Goal: Task Accomplishment & Management: Use online tool/utility

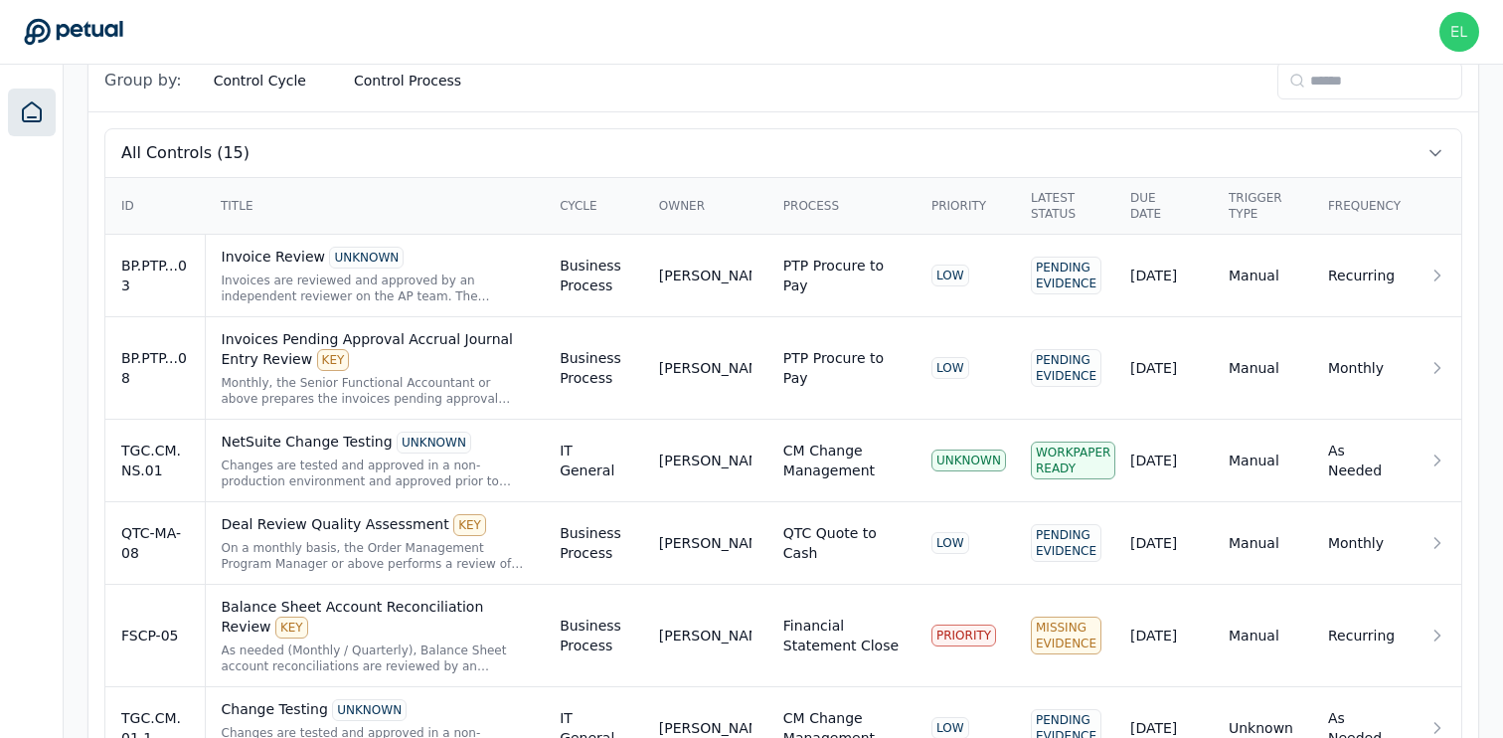
scroll to position [715, 0]
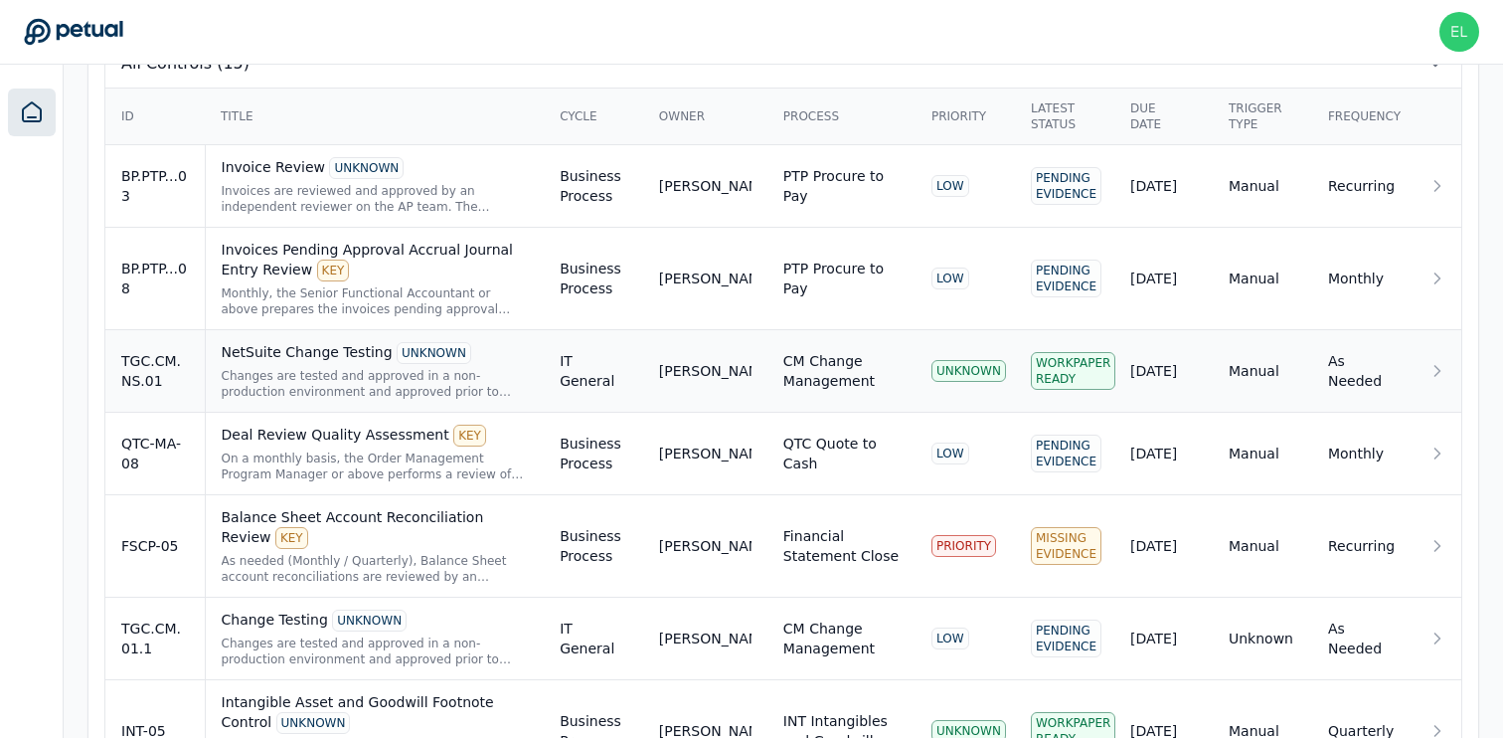
click at [157, 374] on div "TGC.CM.NS.01" at bounding box center [155, 371] width 68 height 40
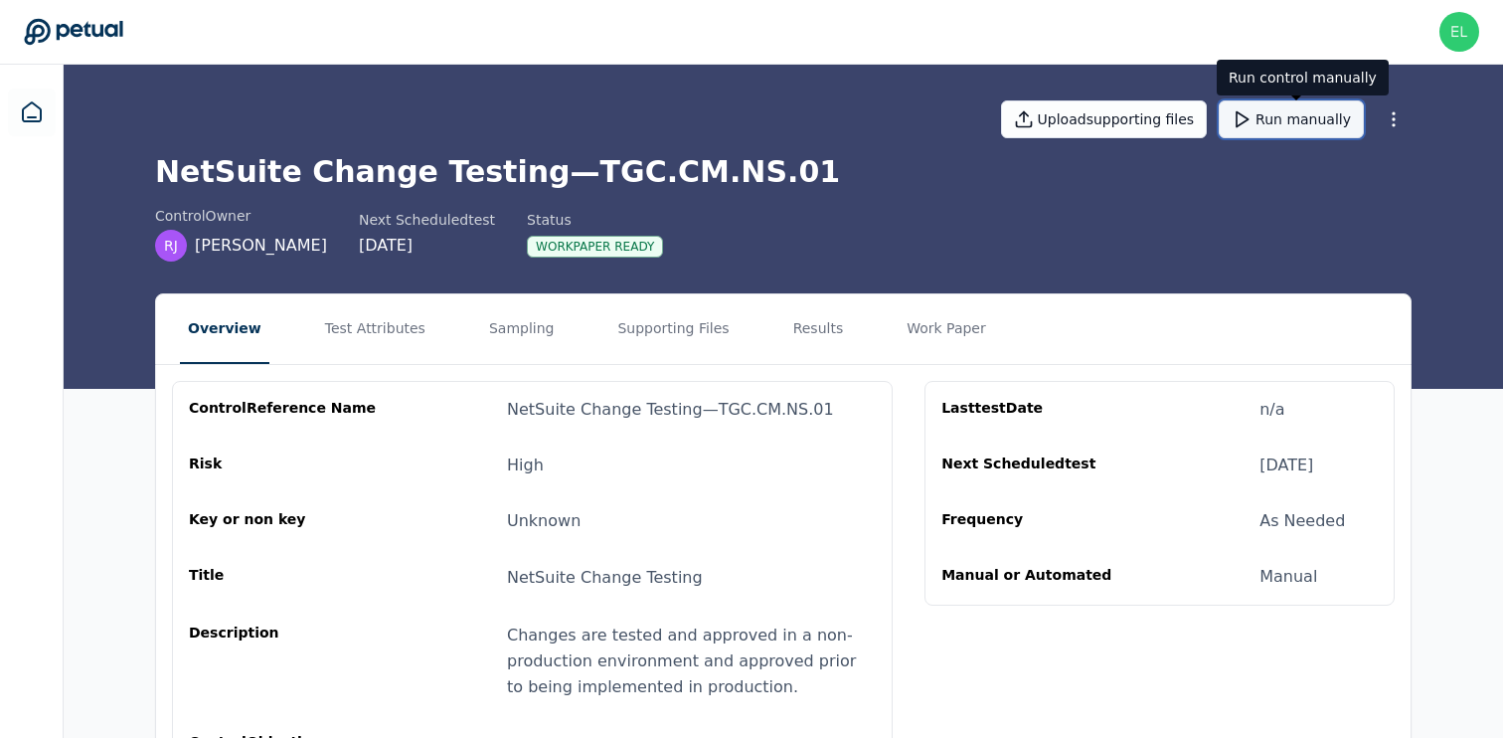
click at [1314, 130] on button "Run manually" at bounding box center [1291, 119] width 145 height 38
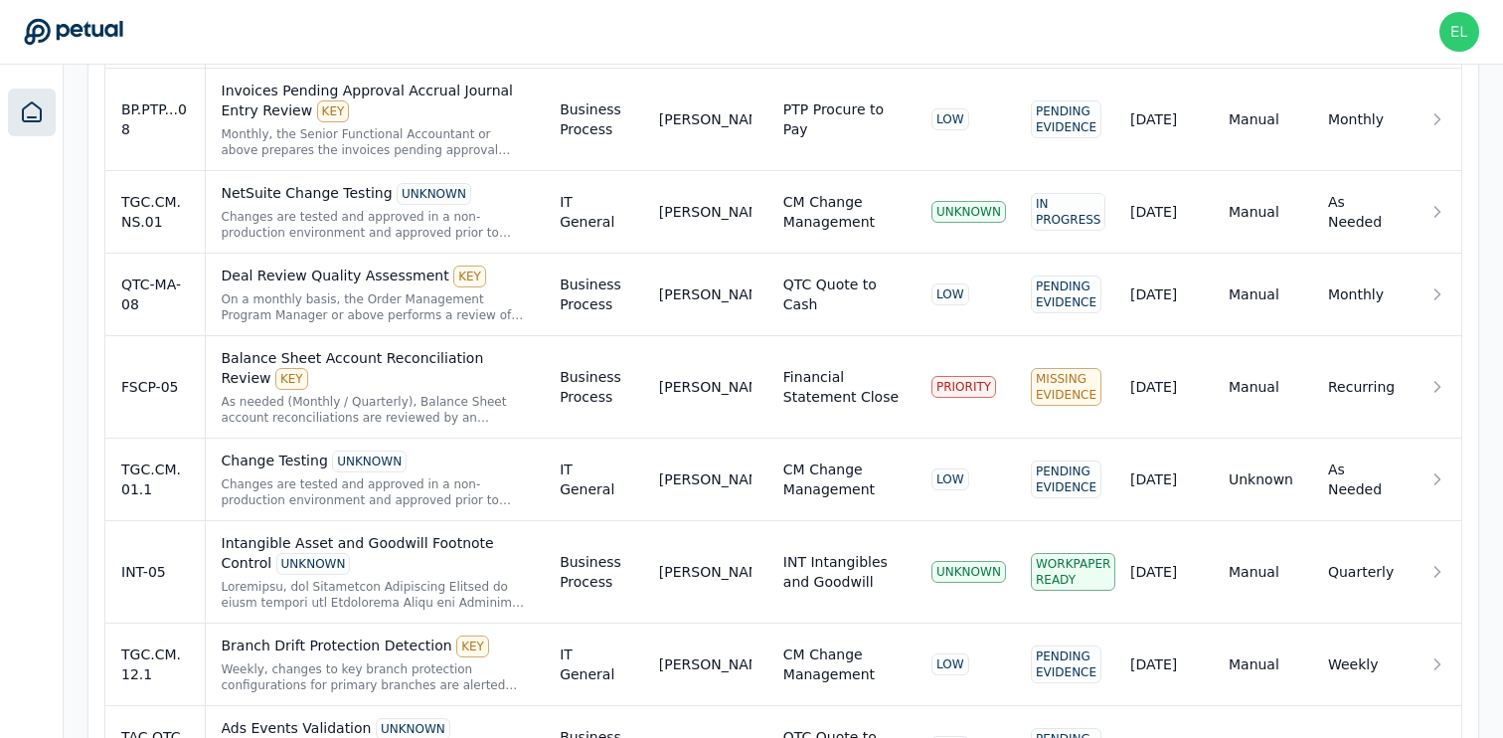
scroll to position [875, 0]
click at [329, 396] on div "As needed (Monthly / Quarterly), Balance Sheet account reconciliations are revi…" at bounding box center [375, 409] width 307 height 32
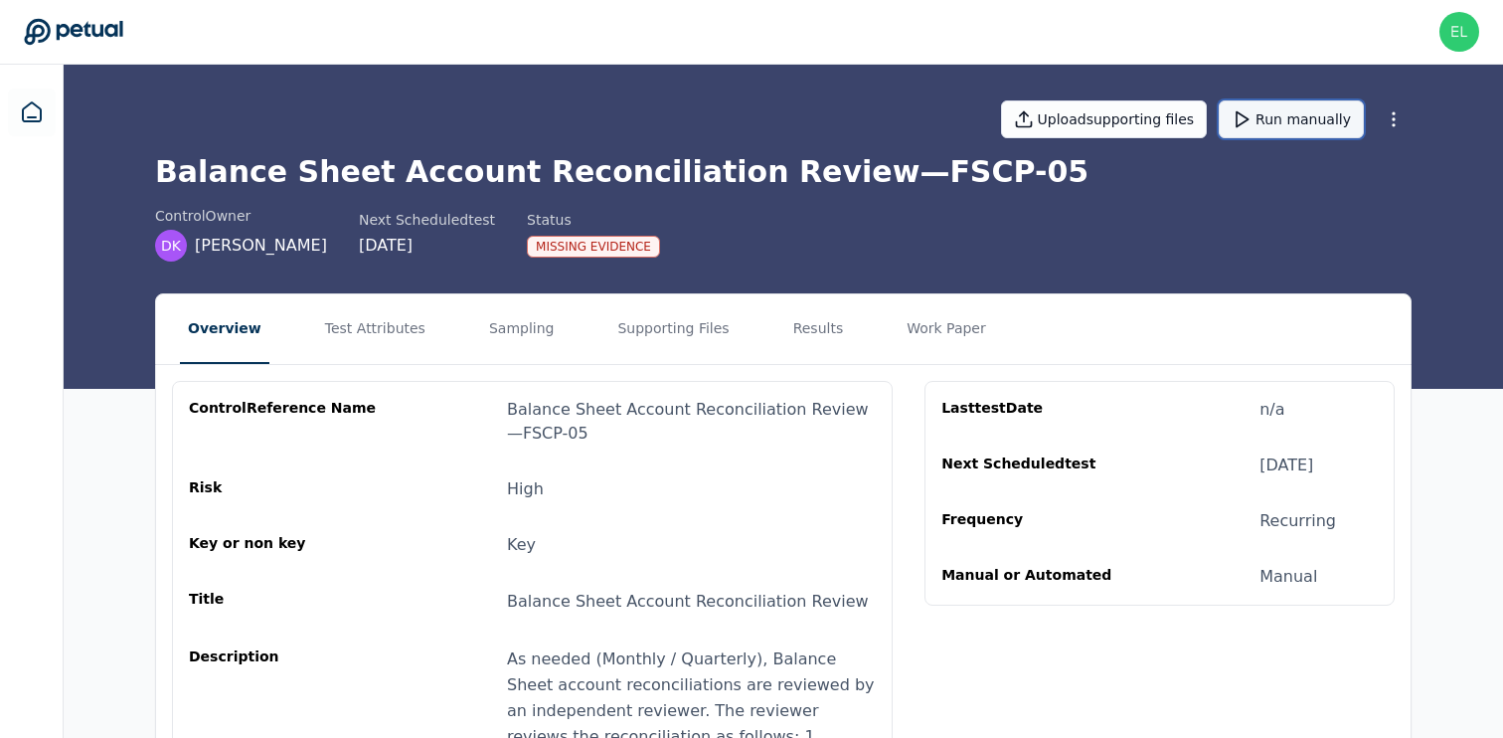
click at [1280, 118] on button "Run manually" at bounding box center [1291, 119] width 145 height 38
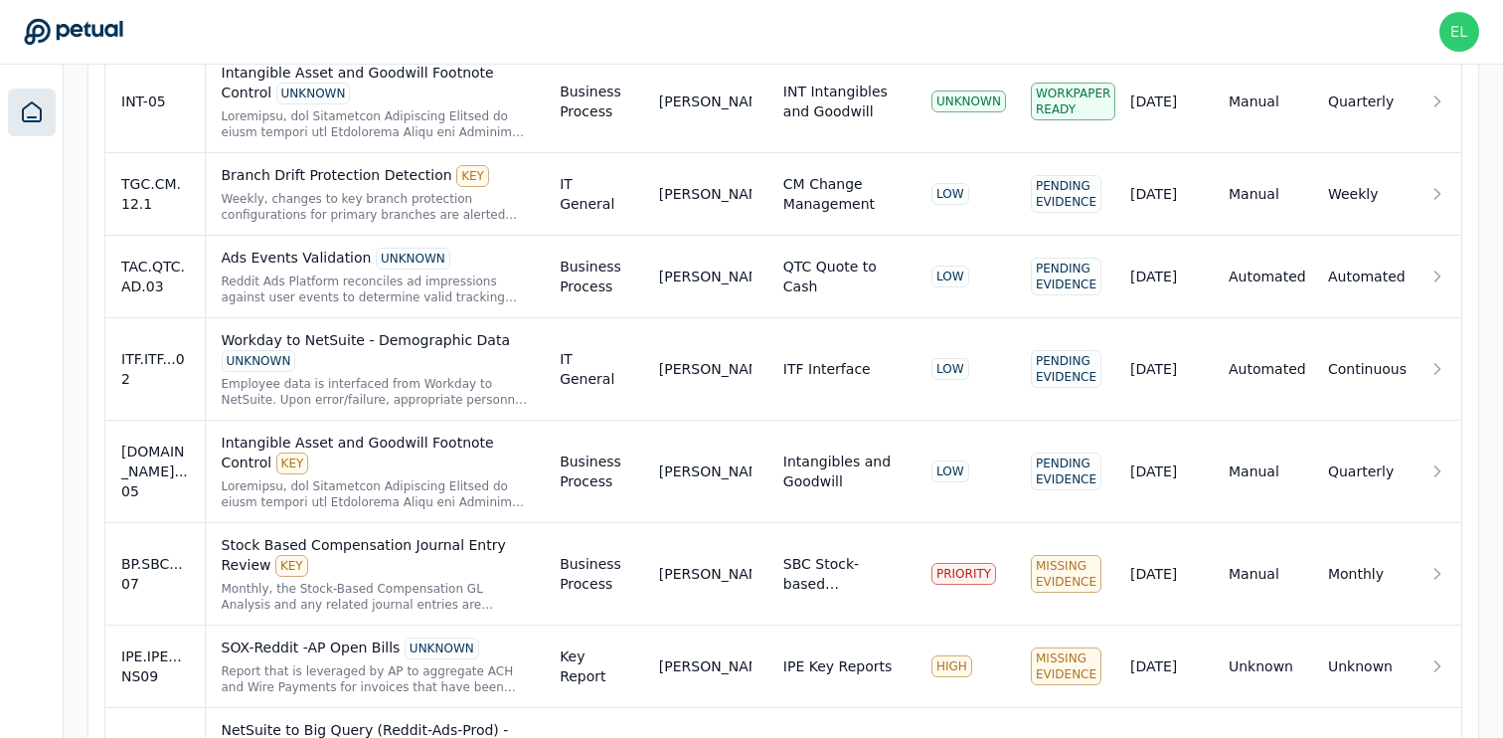
scroll to position [1346, 0]
click at [407, 570] on div "Stock Based Compensation Journal Entry Review KEY" at bounding box center [375, 554] width 307 height 42
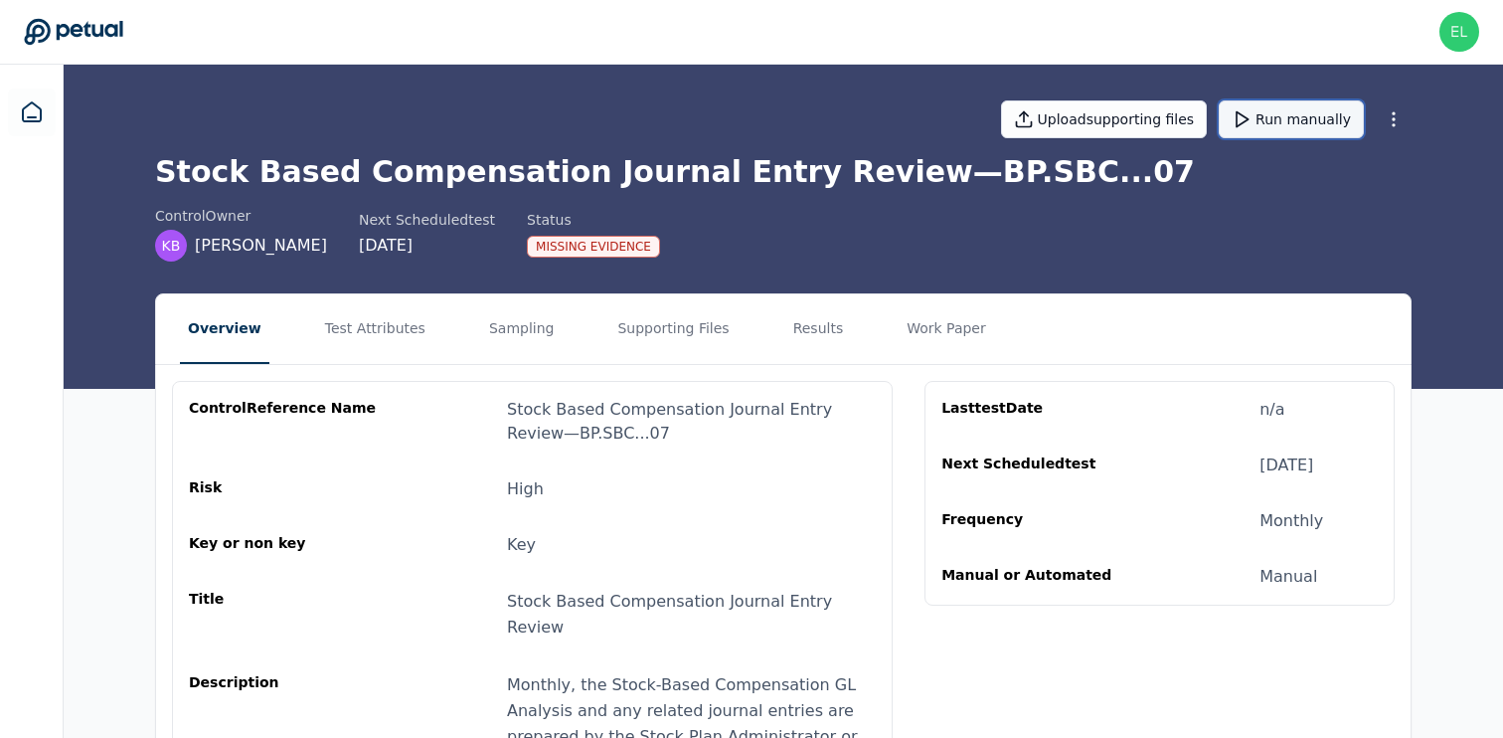
click at [1284, 125] on button "Run manually" at bounding box center [1291, 119] width 145 height 38
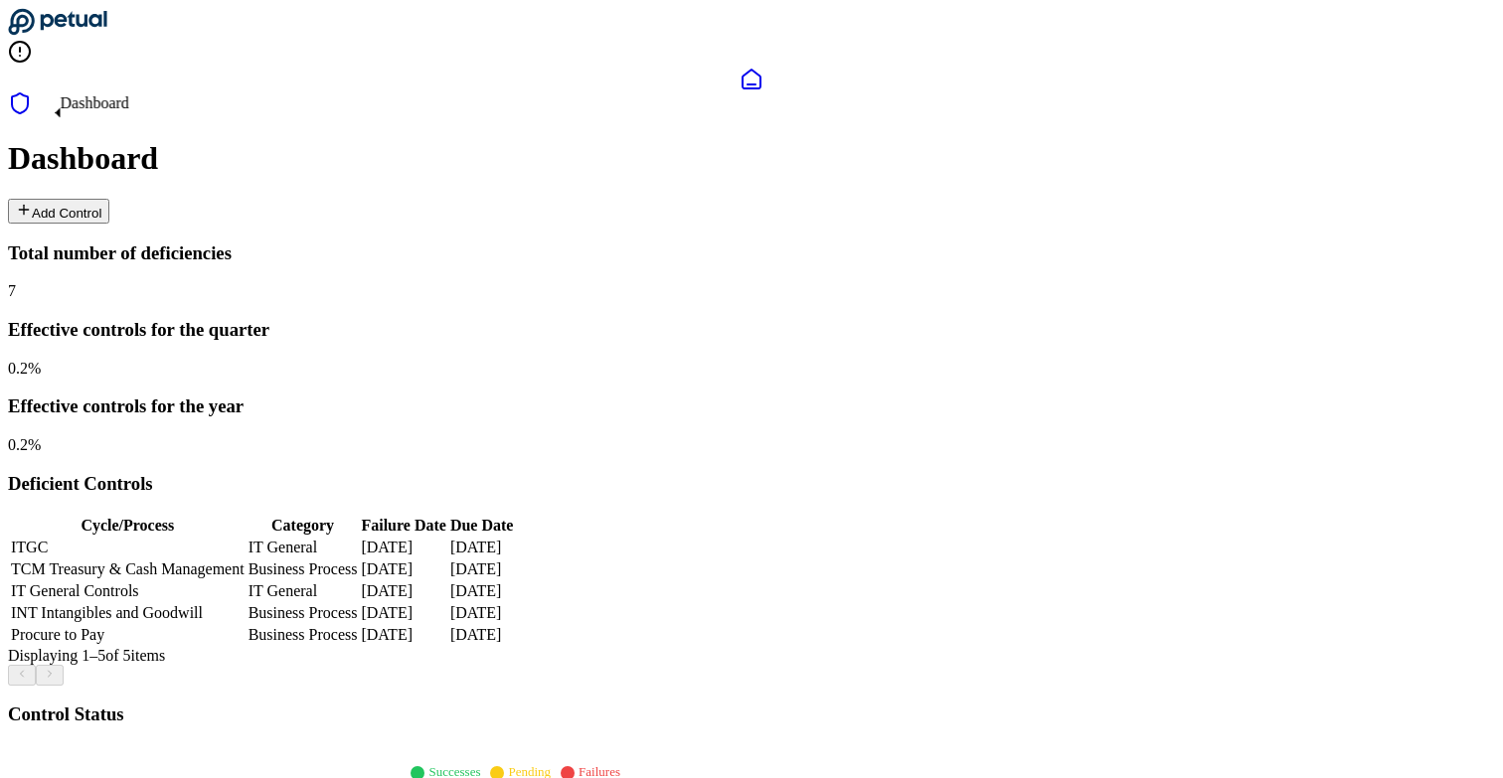
scroll to position [1032, 0]
